Goal: Check status: Check status

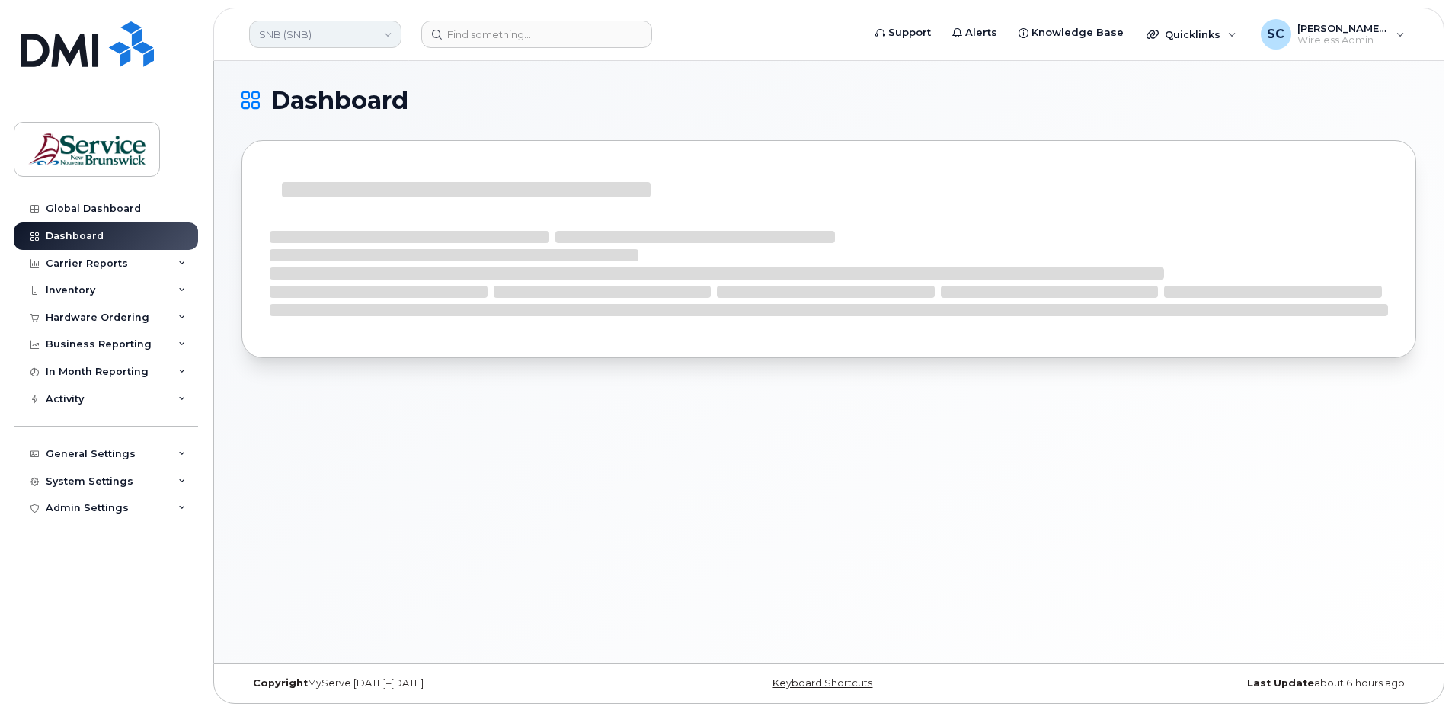
click at [325, 40] on link "SNB (SNB)" at bounding box center [325, 34] width 152 height 27
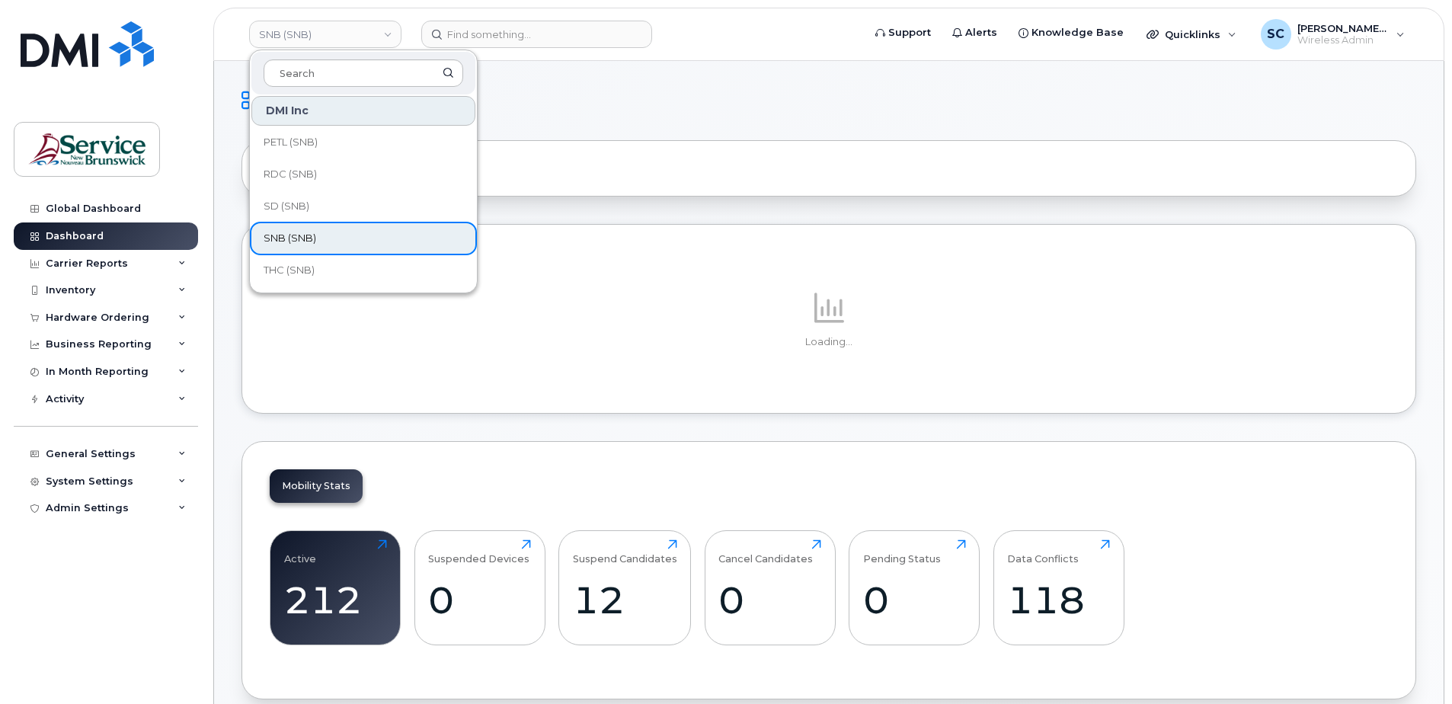
scroll to position [386, 0]
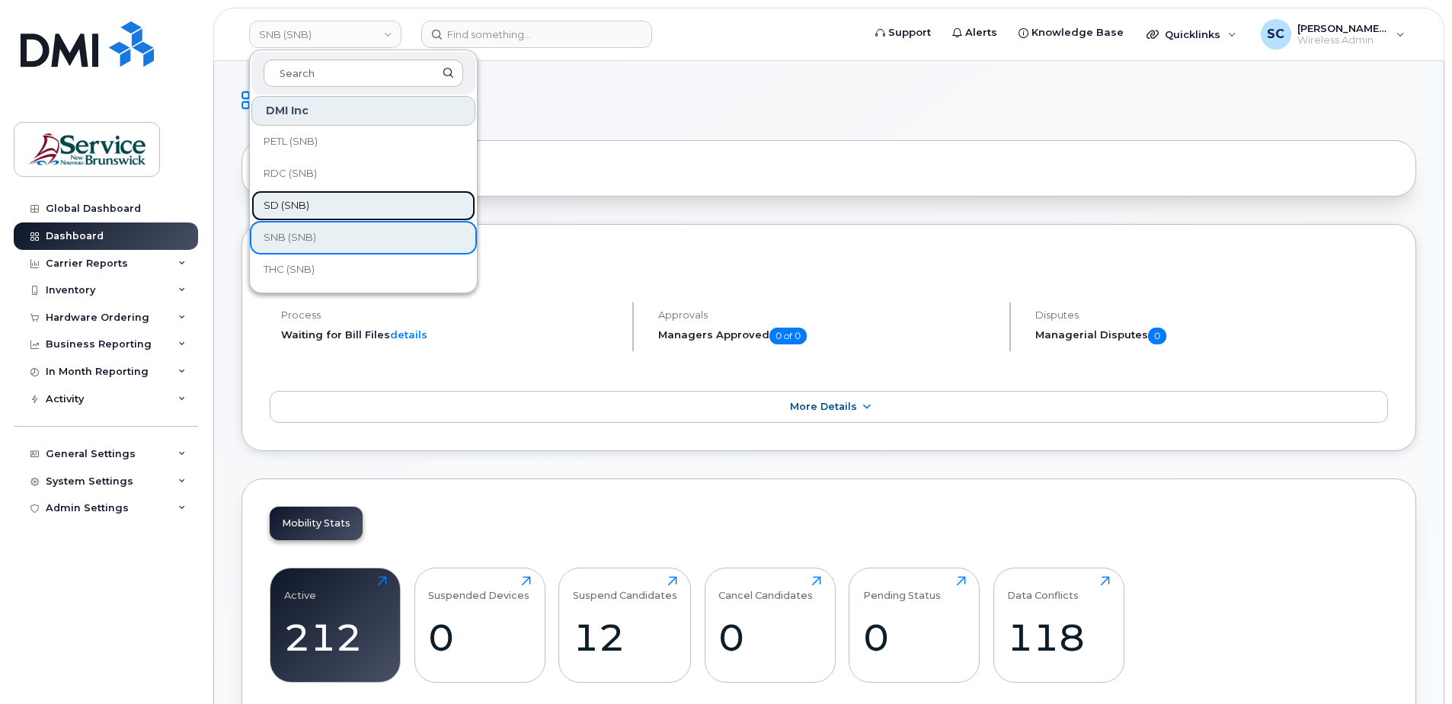
click at [306, 210] on span "SD (SNB)" at bounding box center [287, 205] width 46 height 15
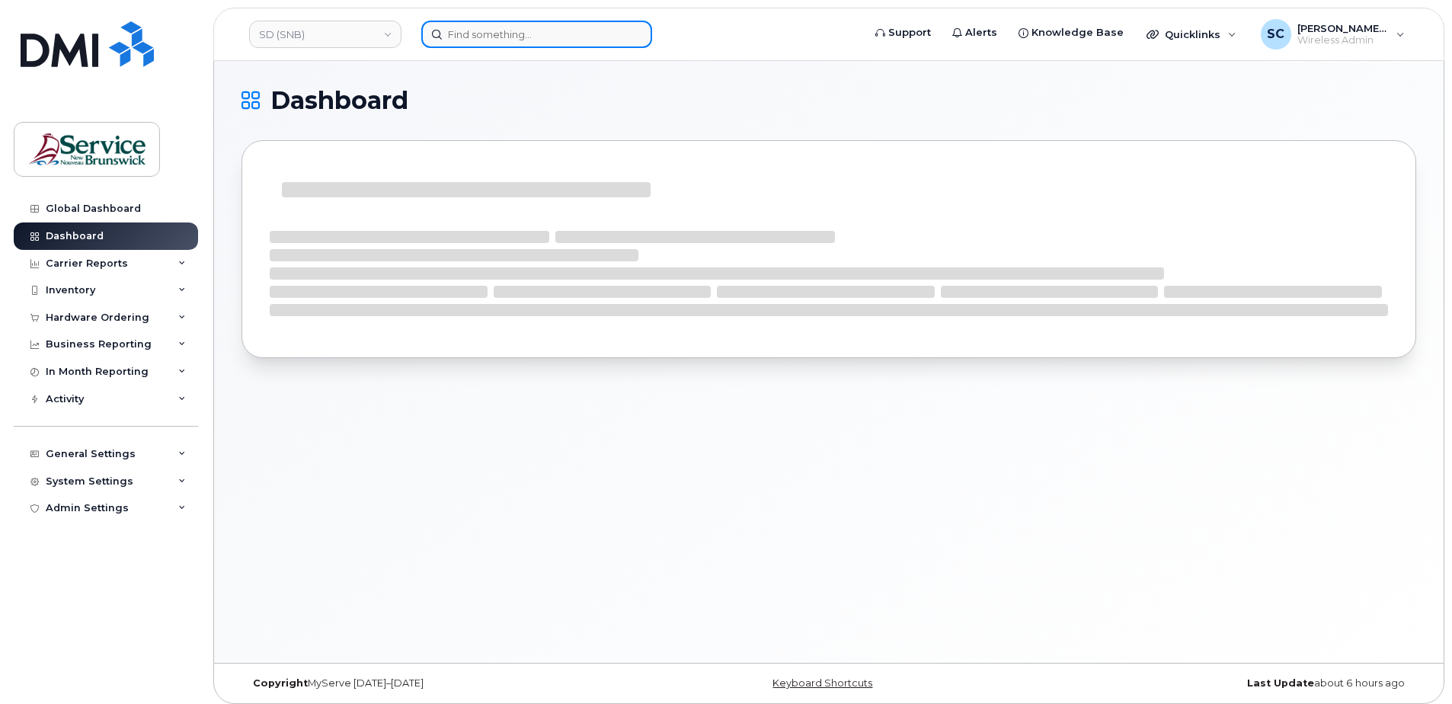
click at [522, 38] on input at bounding box center [536, 34] width 231 height 27
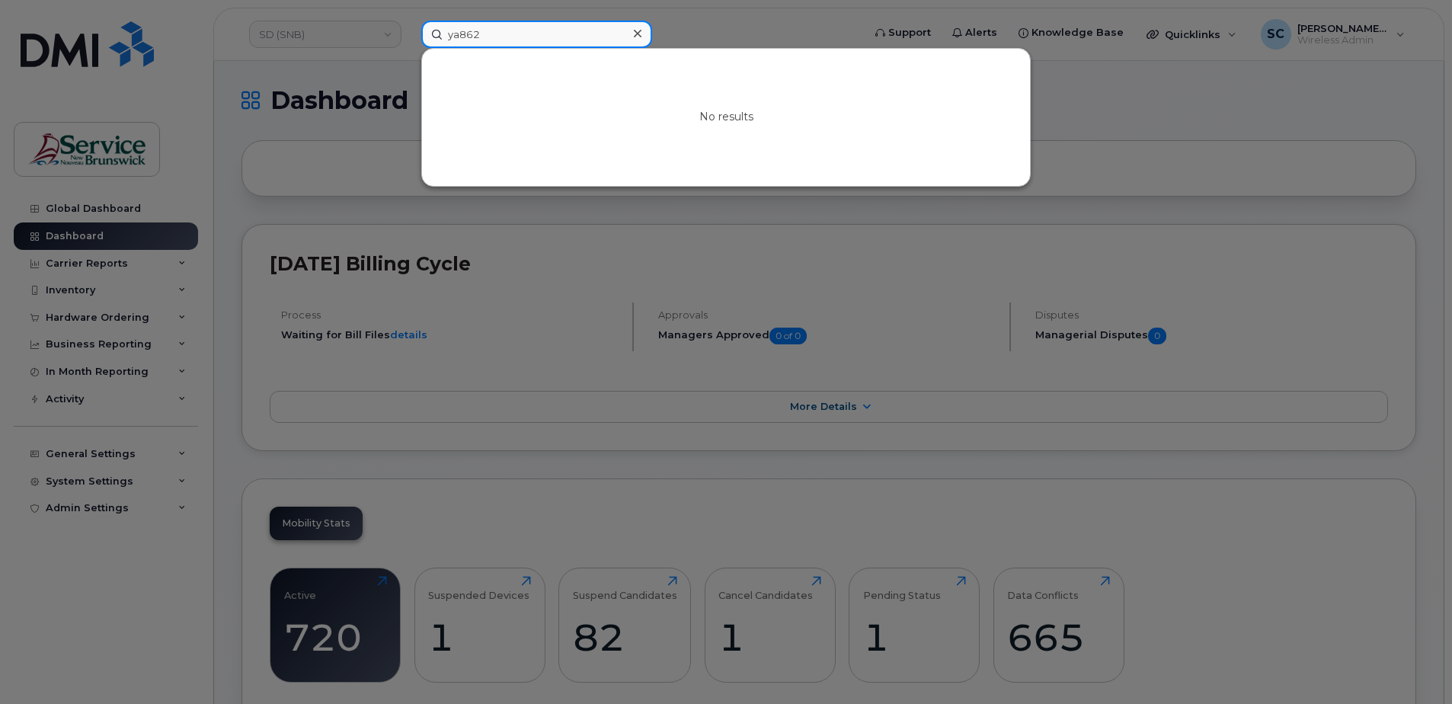
click at [539, 30] on input "ya862" at bounding box center [536, 34] width 231 height 27
type input "3013159"
click at [718, 31] on div at bounding box center [726, 352] width 1452 height 704
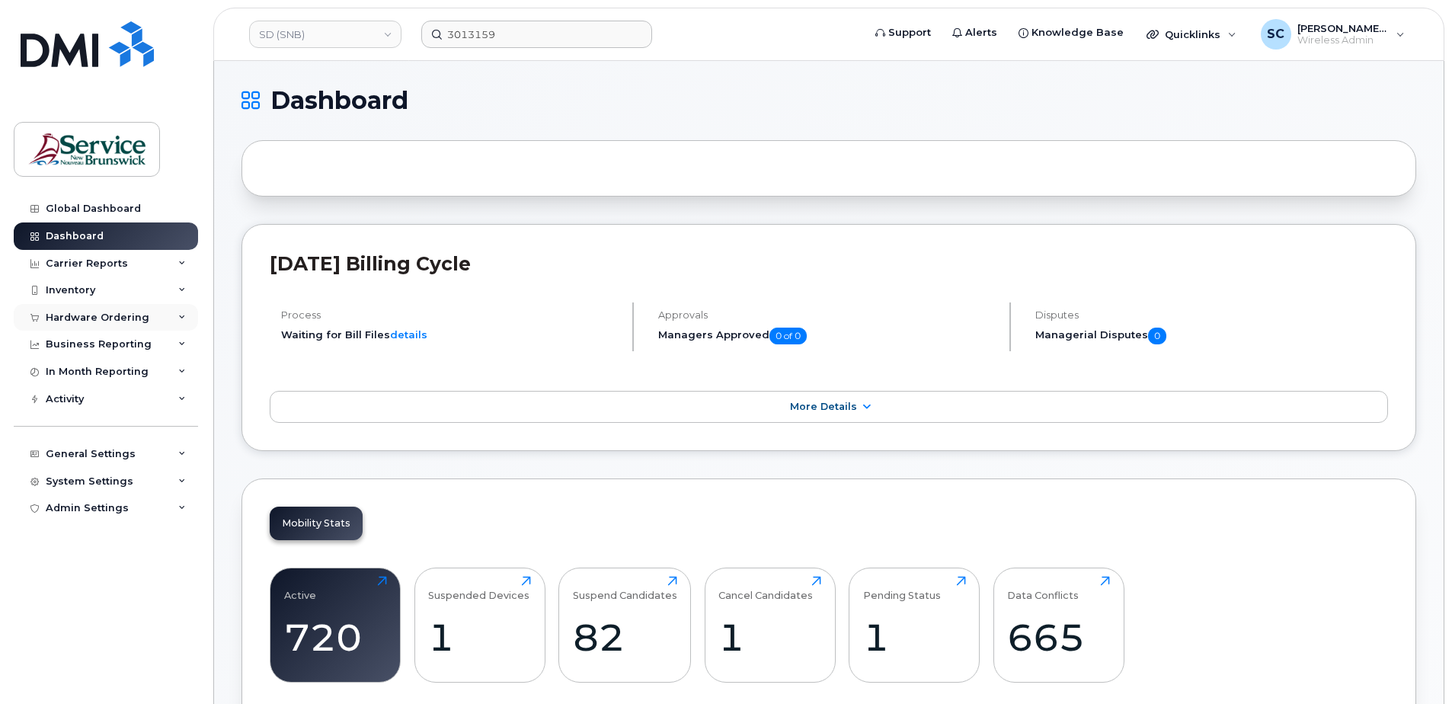
click at [94, 312] on div "Hardware Ordering" at bounding box center [98, 318] width 104 height 12
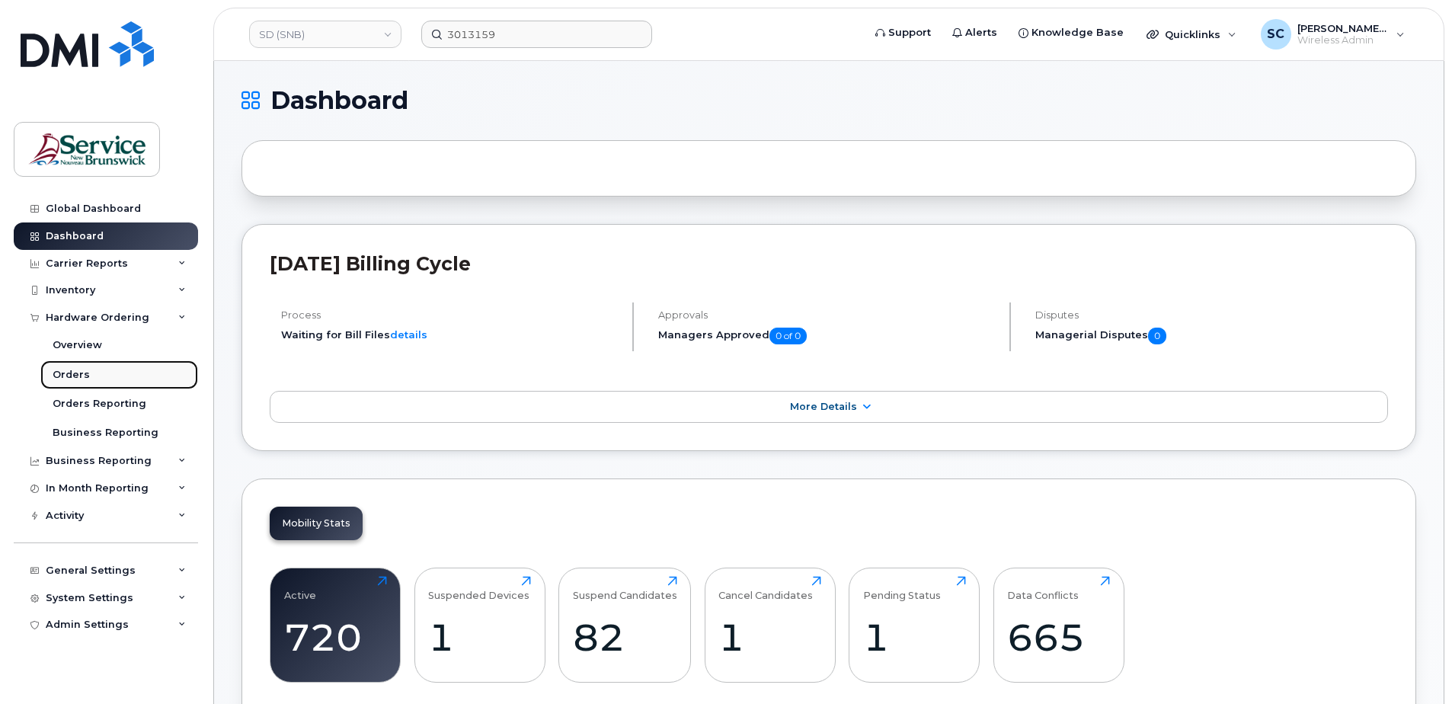
click at [78, 369] on div "Orders" at bounding box center [71, 375] width 37 height 14
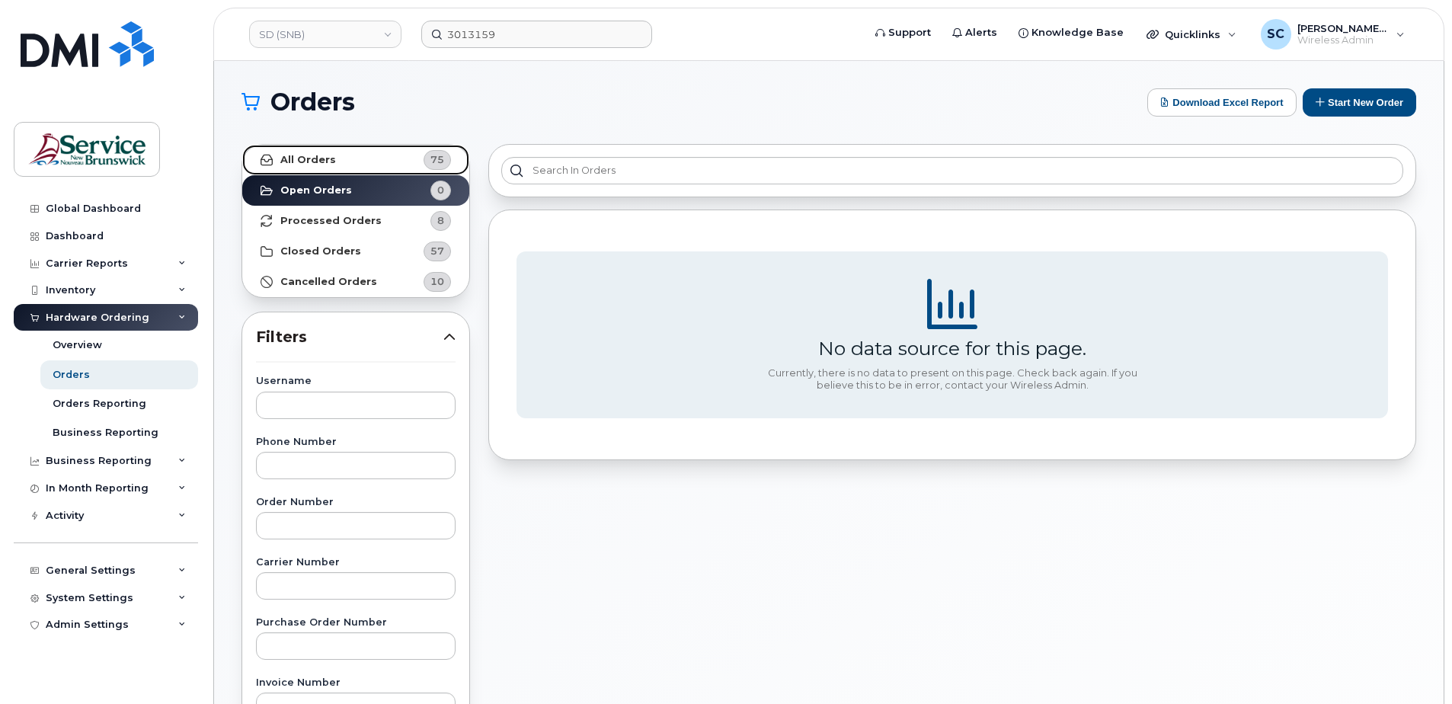
click at [374, 161] on link "All Orders 75" at bounding box center [355, 160] width 227 height 30
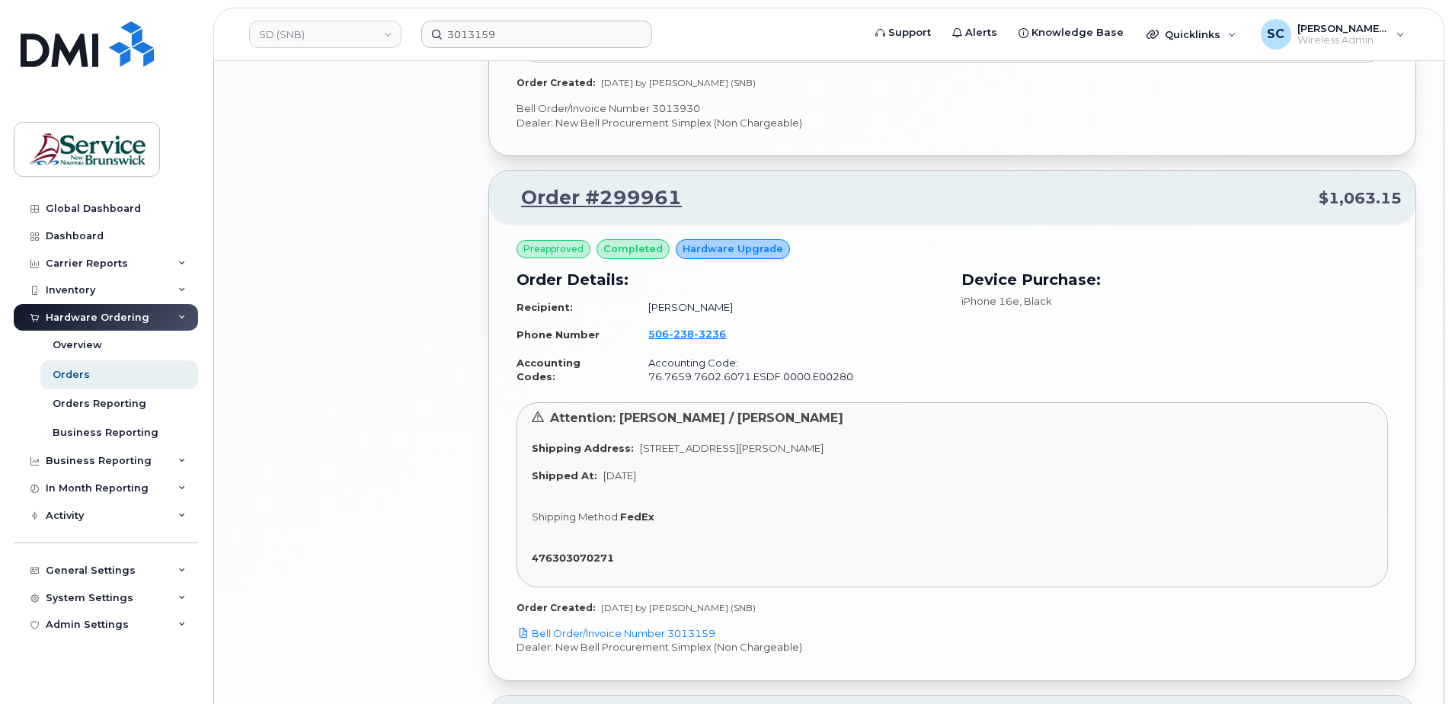
scroll to position [2818, 0]
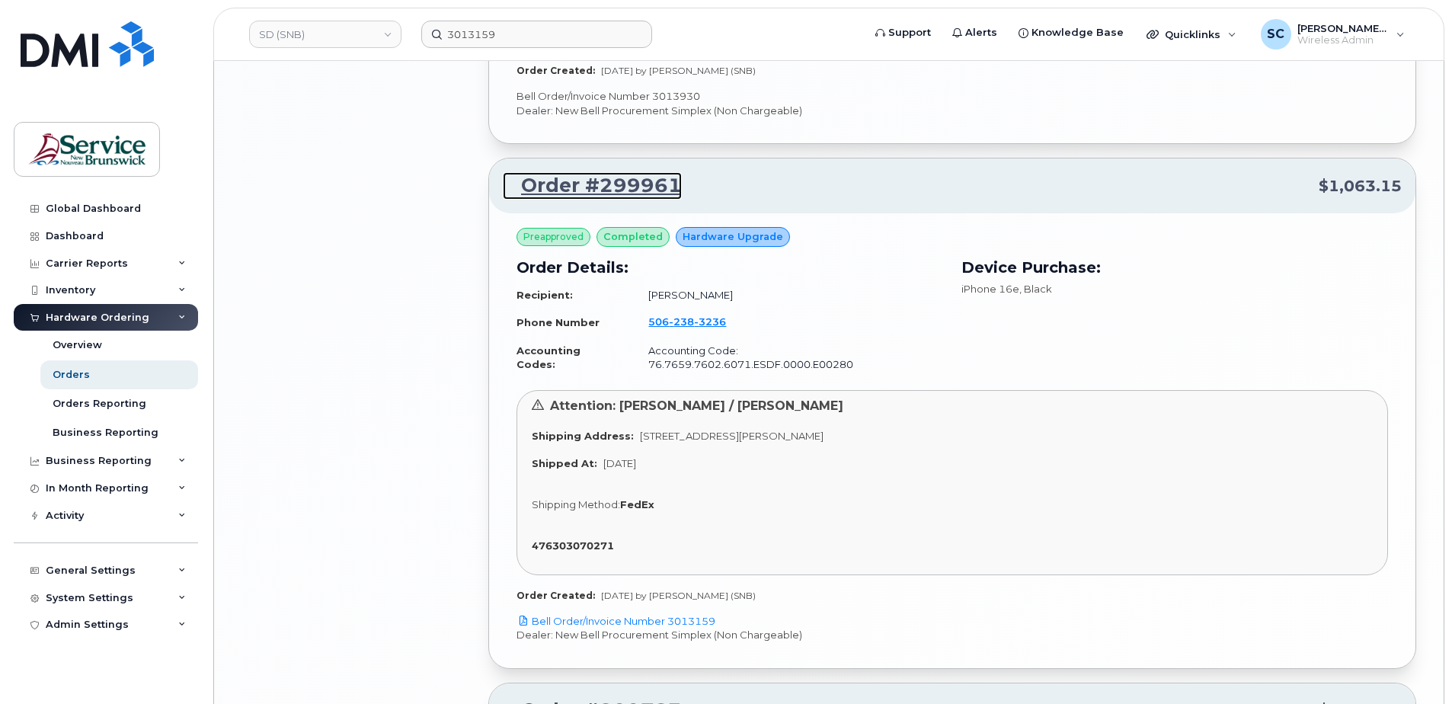
click at [638, 172] on link "Order #299961" at bounding box center [592, 185] width 179 height 27
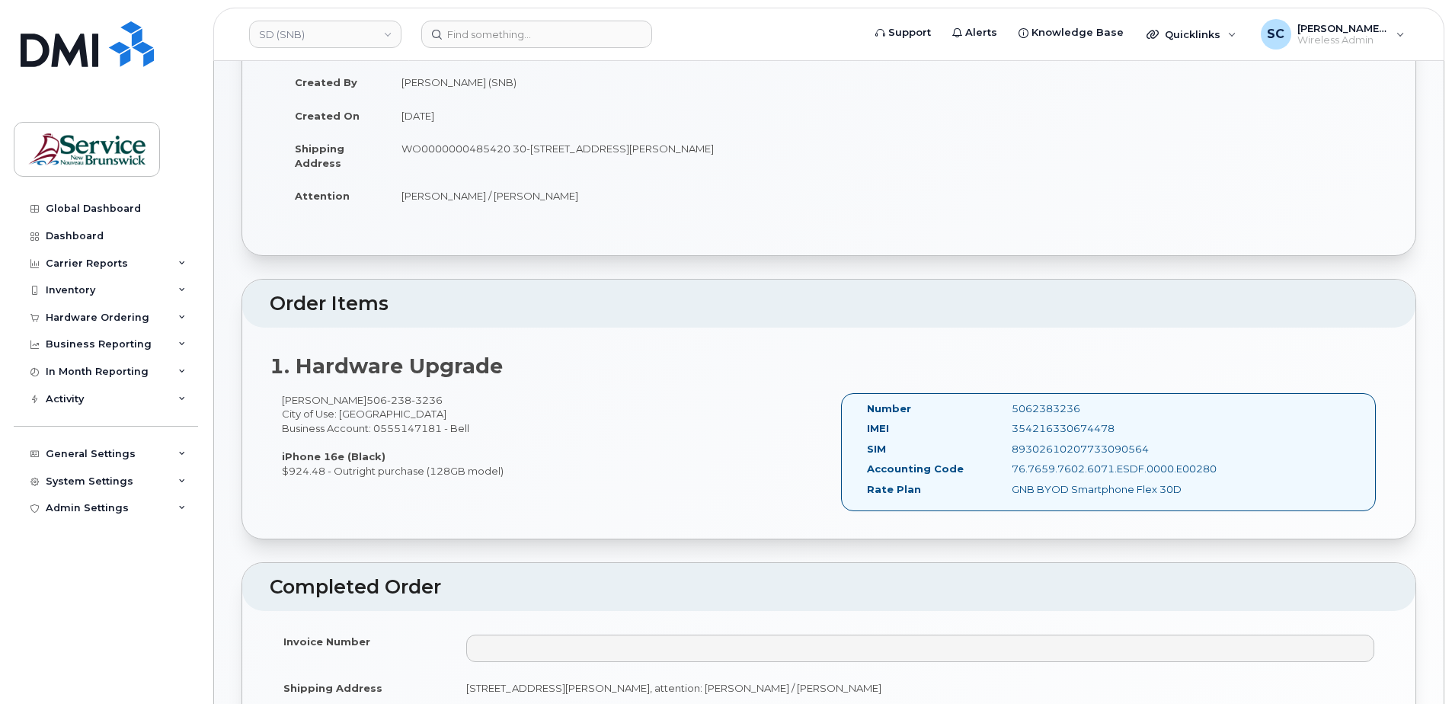
scroll to position [76, 0]
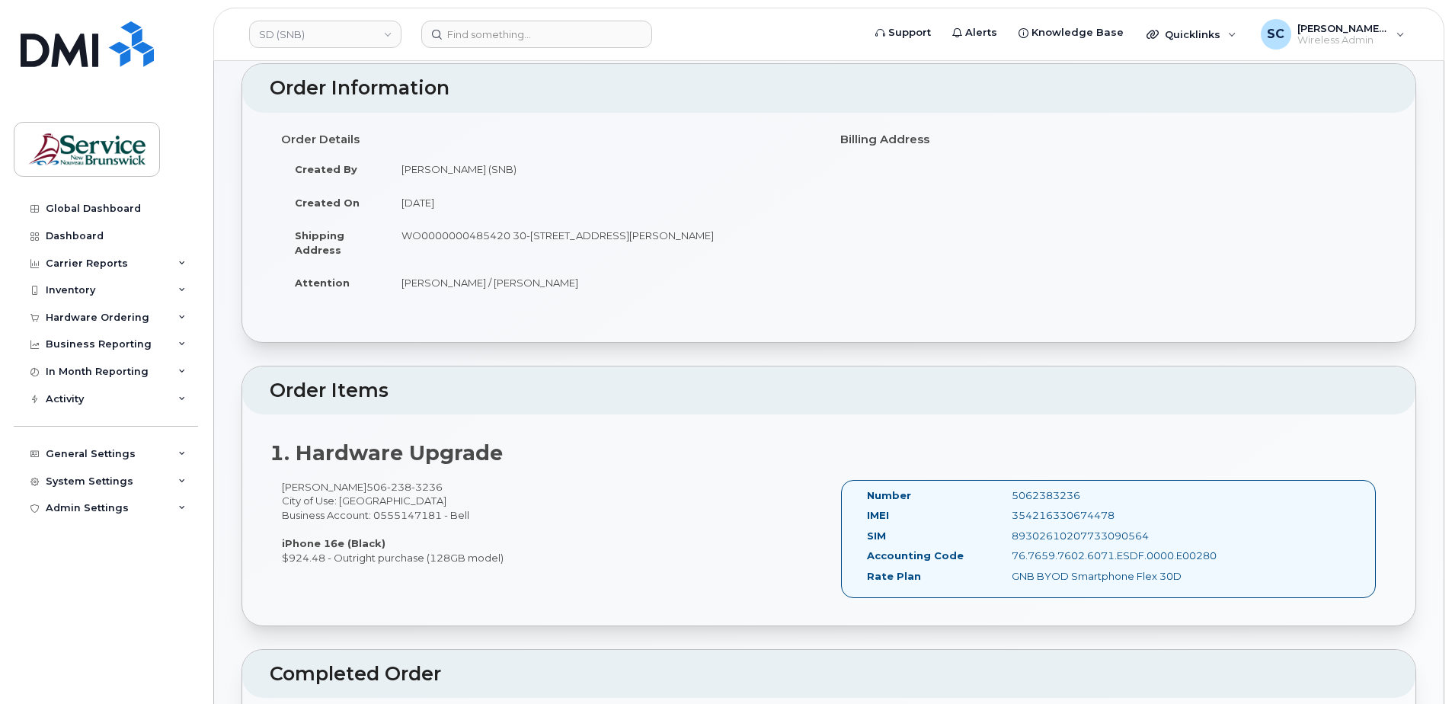
click at [478, 236] on td "WO0000000485420 30-435 Brookside Dr Fredericton New Brunswick E3A 8V4" at bounding box center [603, 242] width 430 height 47
copy td "WO0000000485420"
click at [624, 282] on td "Devan Renwick / Kortney LeGresley" at bounding box center [603, 283] width 430 height 34
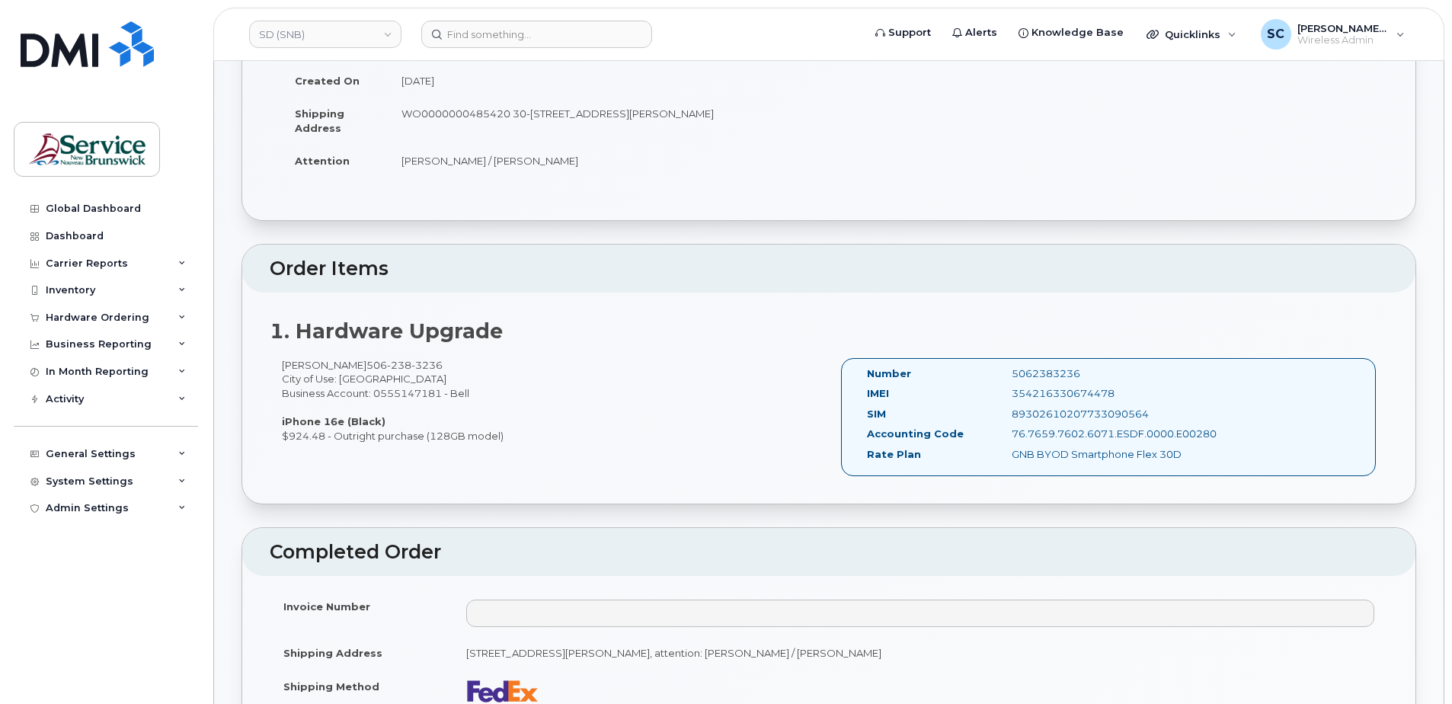
scroll to position [0, 0]
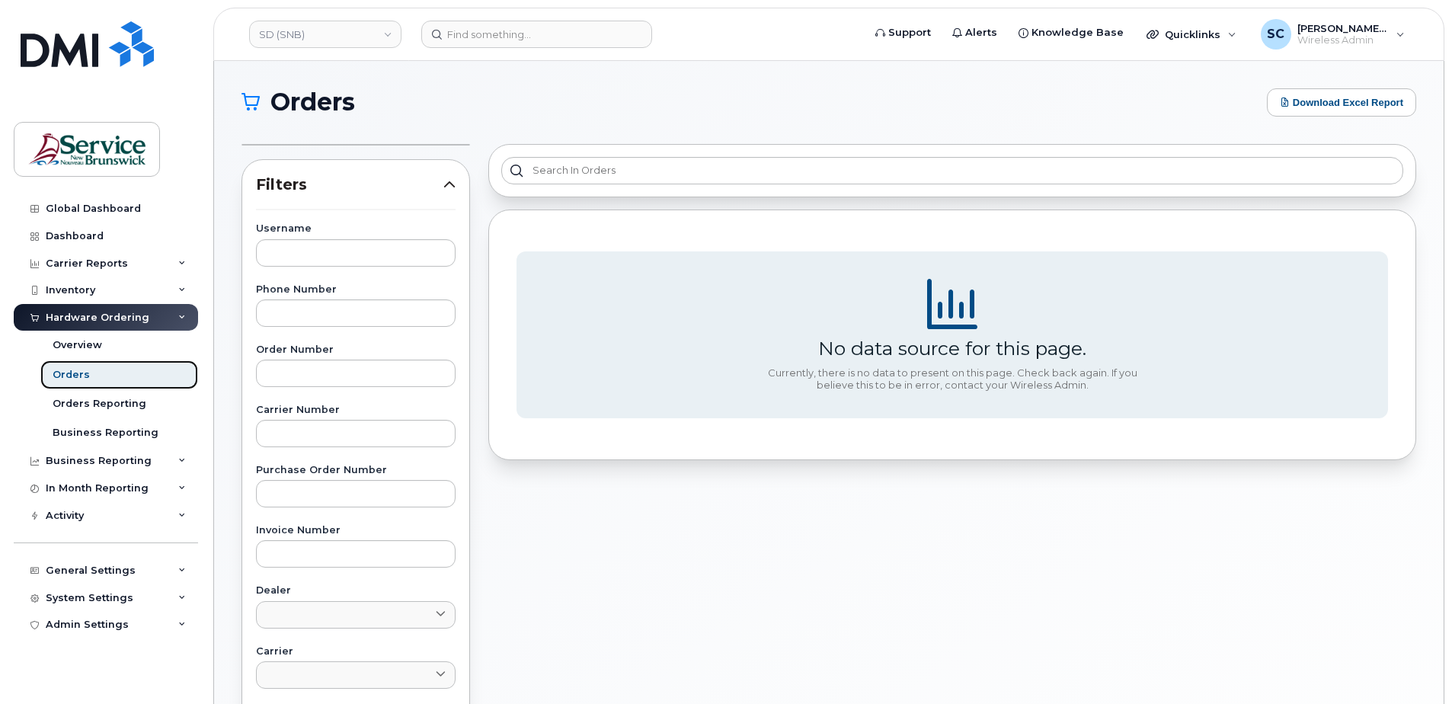
click at [105, 372] on link "Orders" at bounding box center [119, 374] width 158 height 29
click at [102, 316] on div "Hardware Ordering" at bounding box center [98, 318] width 104 height 12
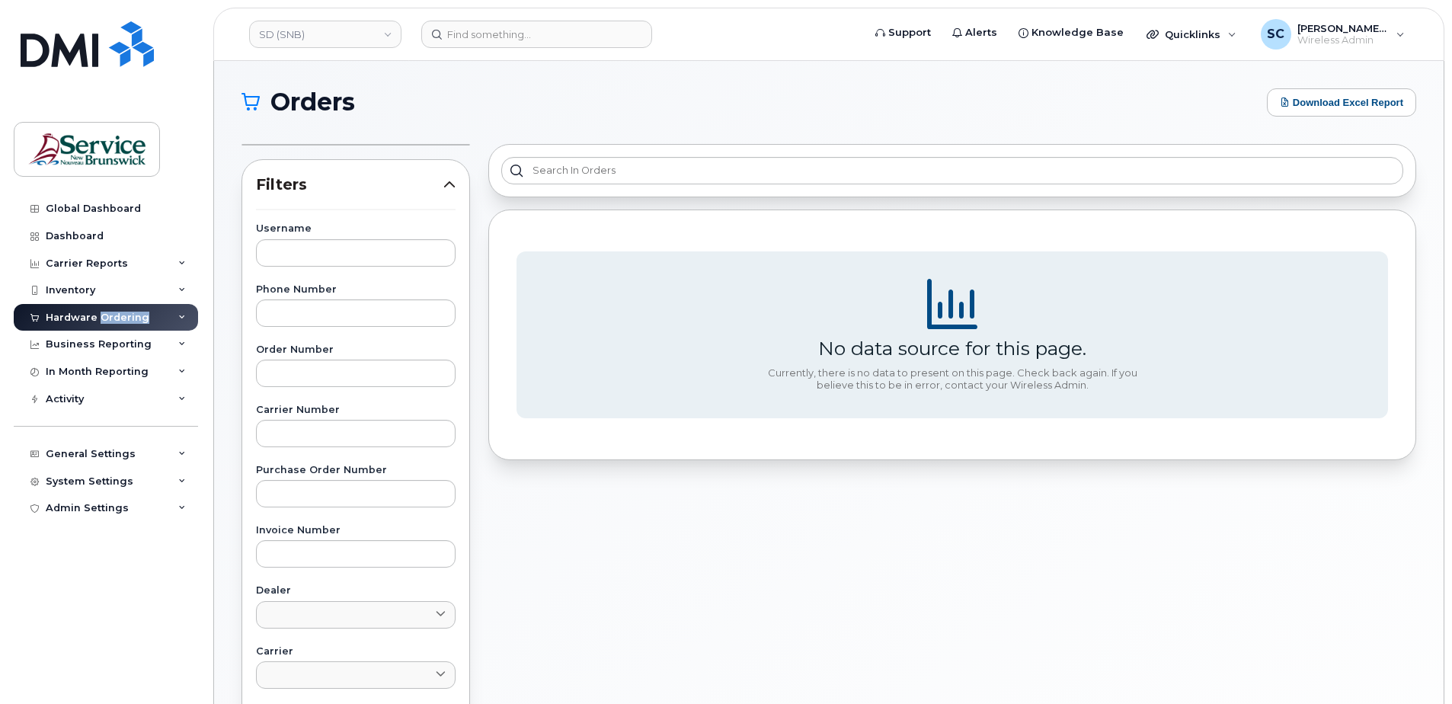
click at [102, 316] on div "Hardware Ordering" at bounding box center [98, 318] width 104 height 12
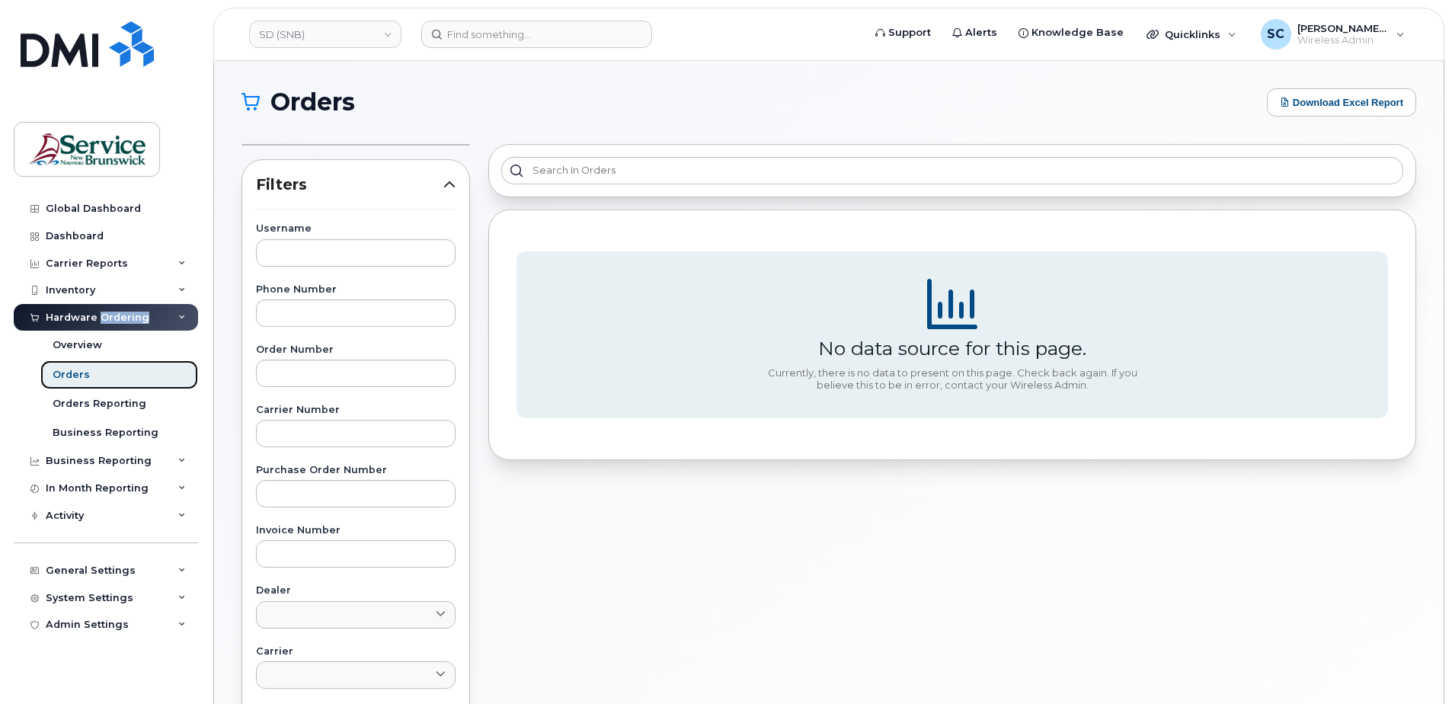
drag, startPoint x: 102, startPoint y: 316, endPoint x: 68, endPoint y: 376, distance: 68.6
click at [68, 376] on div "Orders" at bounding box center [71, 375] width 37 height 14
click at [65, 374] on div "Orders" at bounding box center [71, 375] width 37 height 14
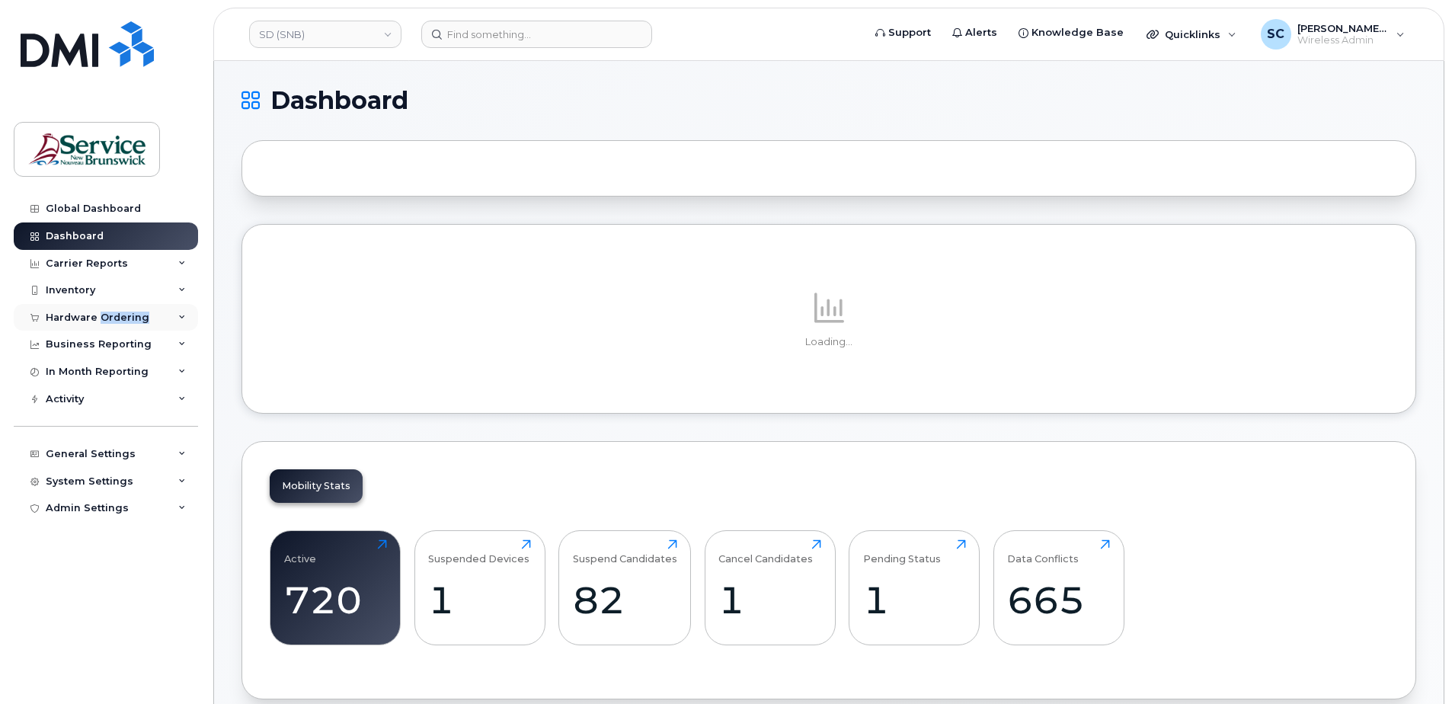
click at [98, 315] on div "Hardware Ordering" at bounding box center [98, 318] width 104 height 12
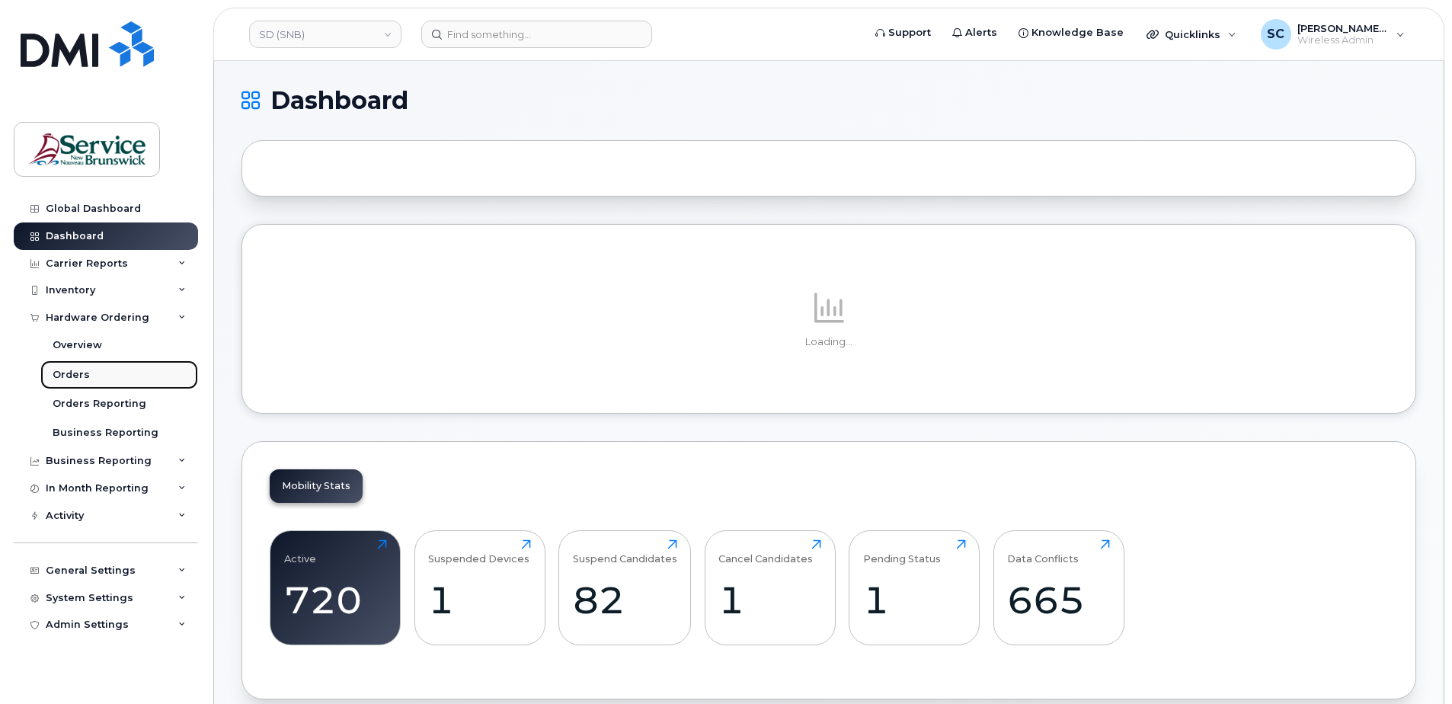
click at [70, 376] on div "Orders" at bounding box center [71, 375] width 37 height 14
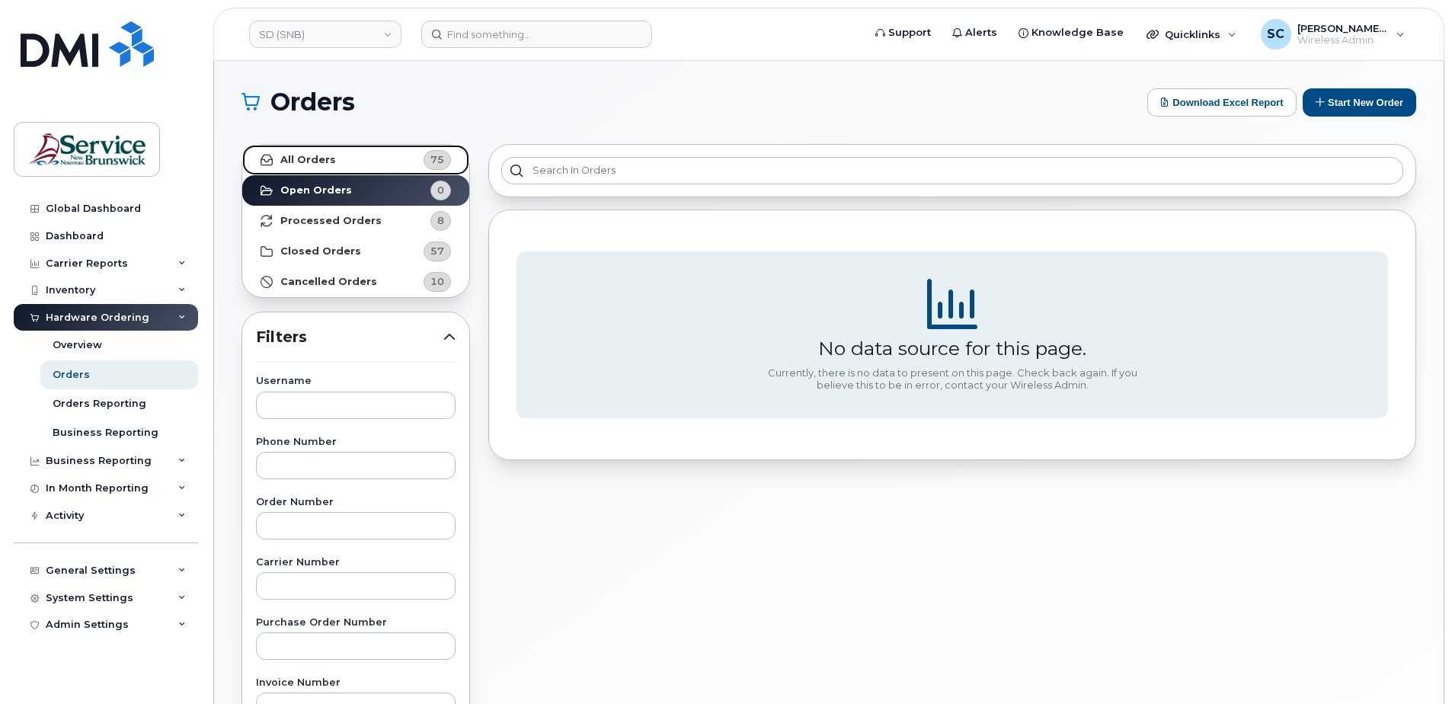
click at [422, 168] on span "75" at bounding box center [428, 160] width 46 height 20
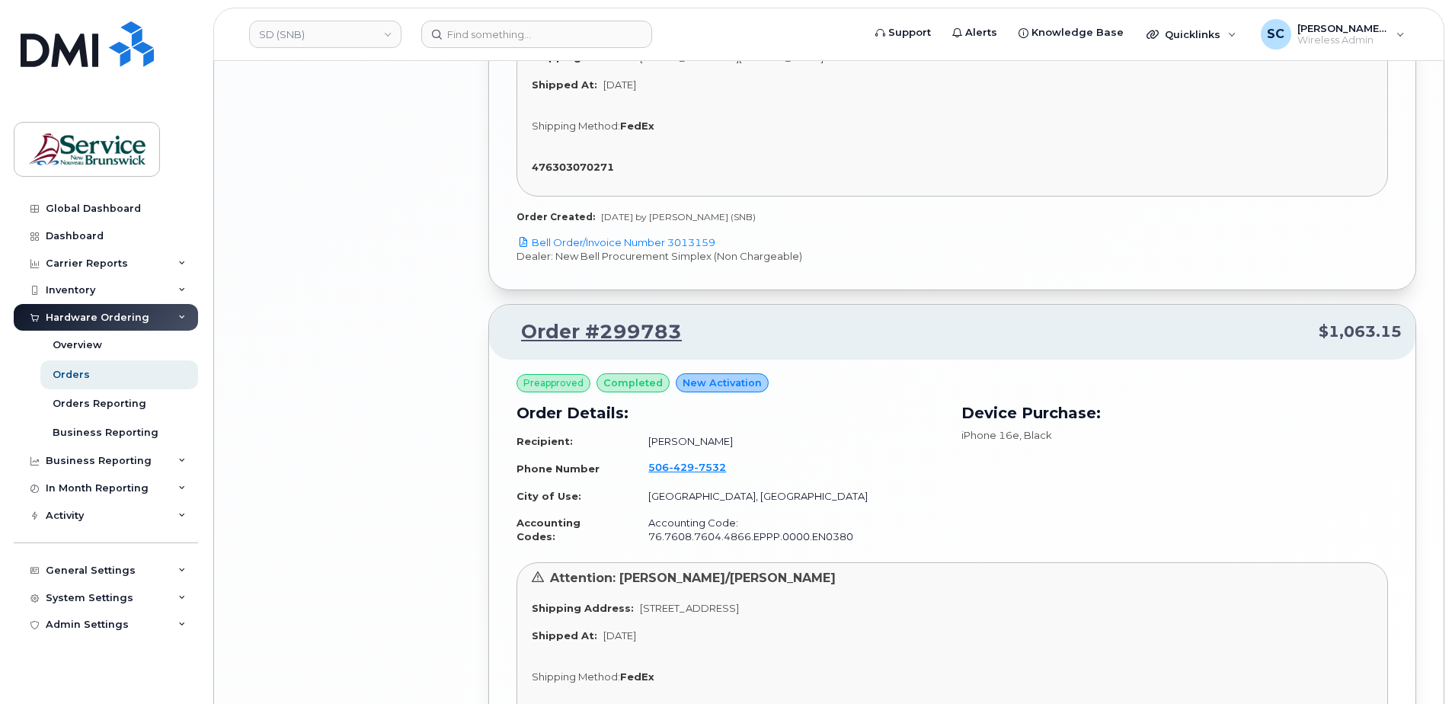
scroll to position [3330, 0]
